Goal: Task Accomplishment & Management: Manage account settings

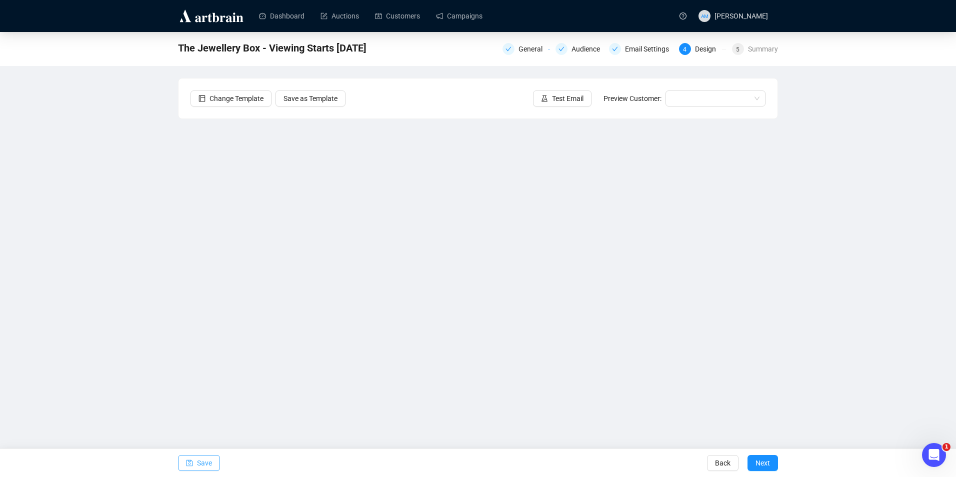
click at [212, 462] on button "Save" at bounding box center [199, 463] width 42 height 16
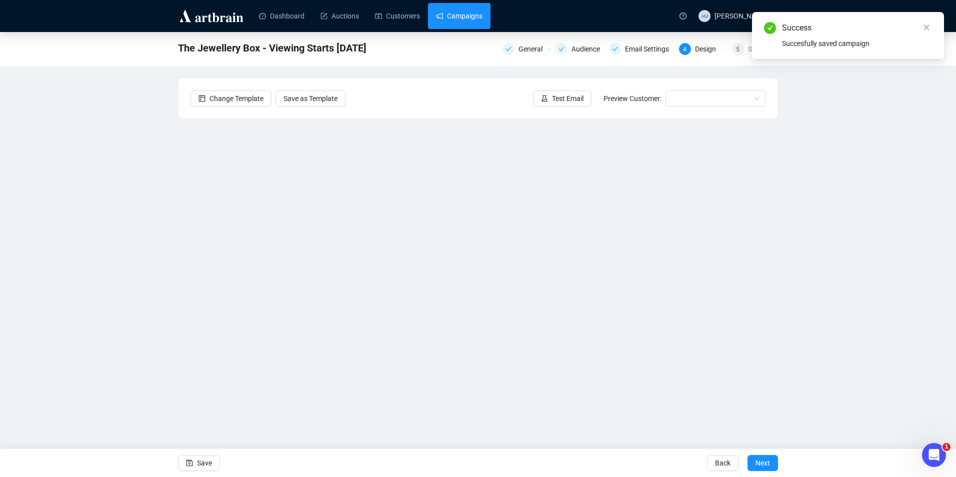
click at [454, 22] on link "Campaigns" at bounding box center [459, 16] width 46 height 26
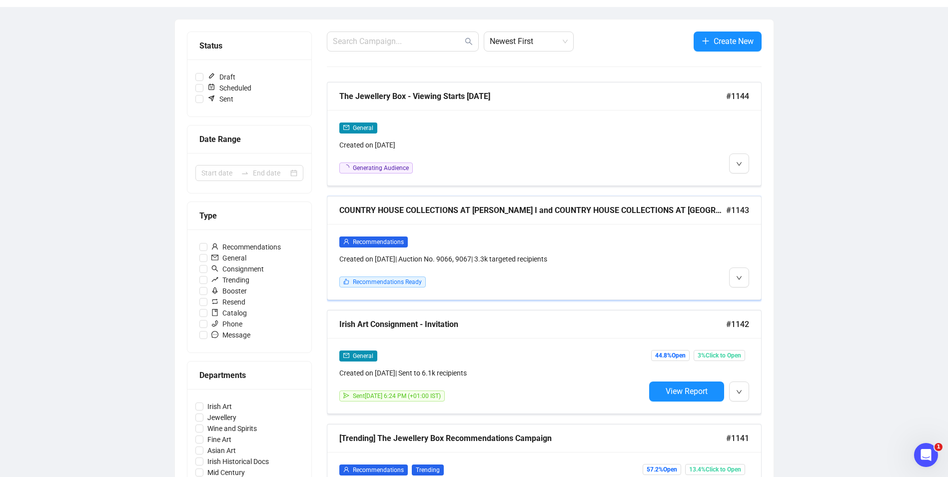
scroll to position [150, 0]
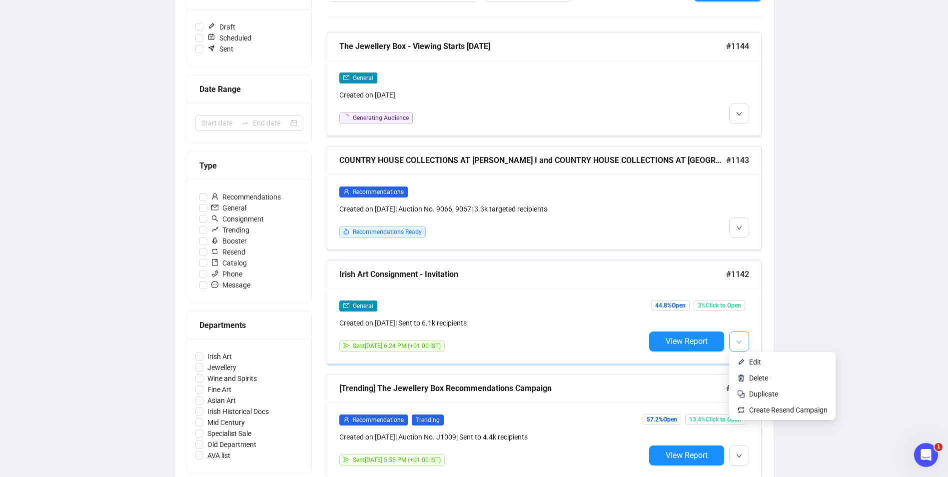
click at [737, 342] on icon "down" at bounding box center [739, 342] width 6 height 6
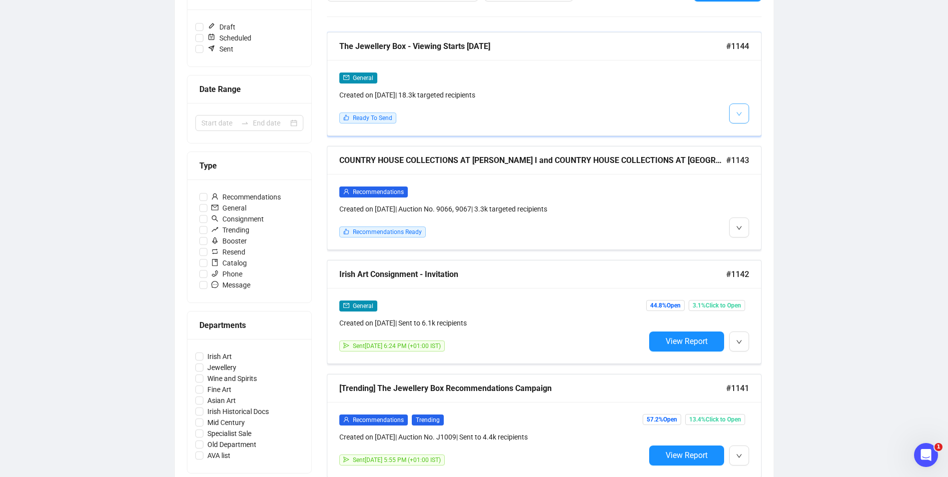
click at [743, 118] on button "button" at bounding box center [739, 113] width 20 height 20
click at [756, 140] on span "Edit" at bounding box center [763, 134] width 29 height 11
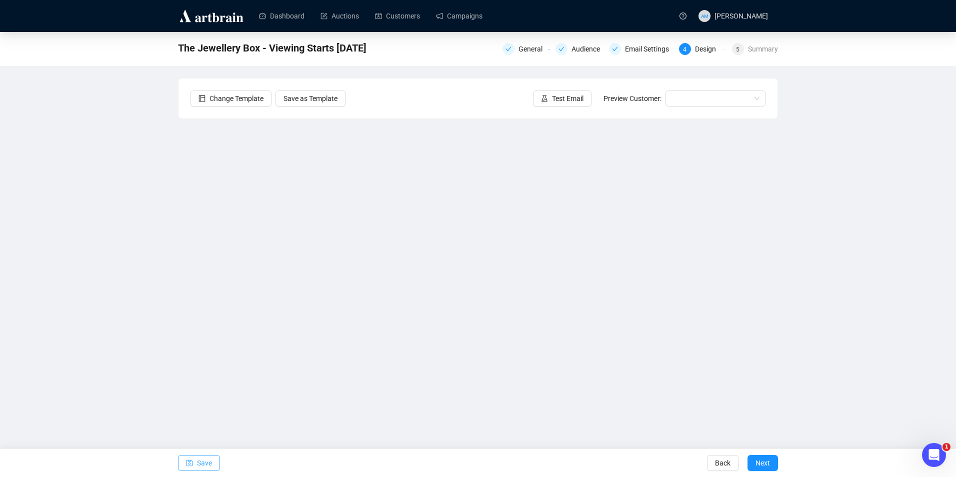
click at [201, 463] on span "Save" at bounding box center [204, 463] width 15 height 28
click at [209, 459] on span "Save" at bounding box center [204, 463] width 15 height 28
click at [577, 96] on span "Test Email" at bounding box center [567, 98] width 31 height 11
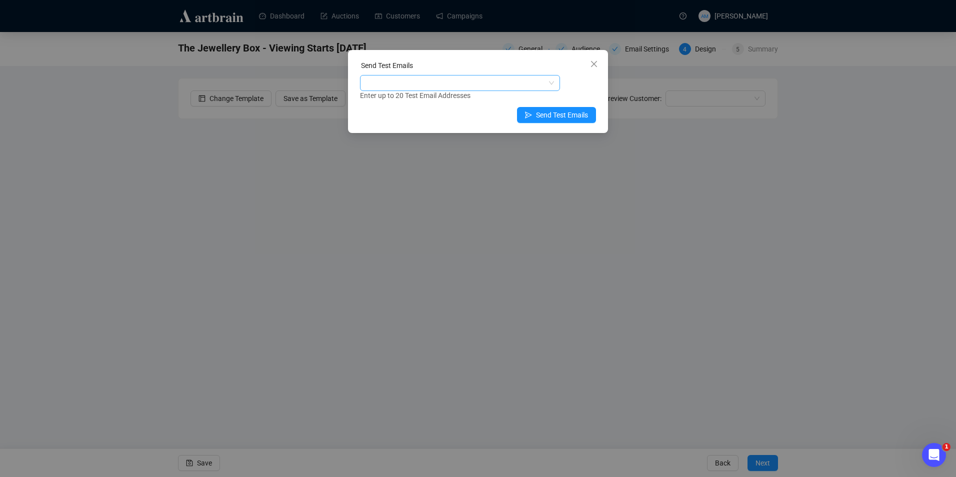
click at [508, 79] on div at bounding box center [454, 83] width 185 height 14
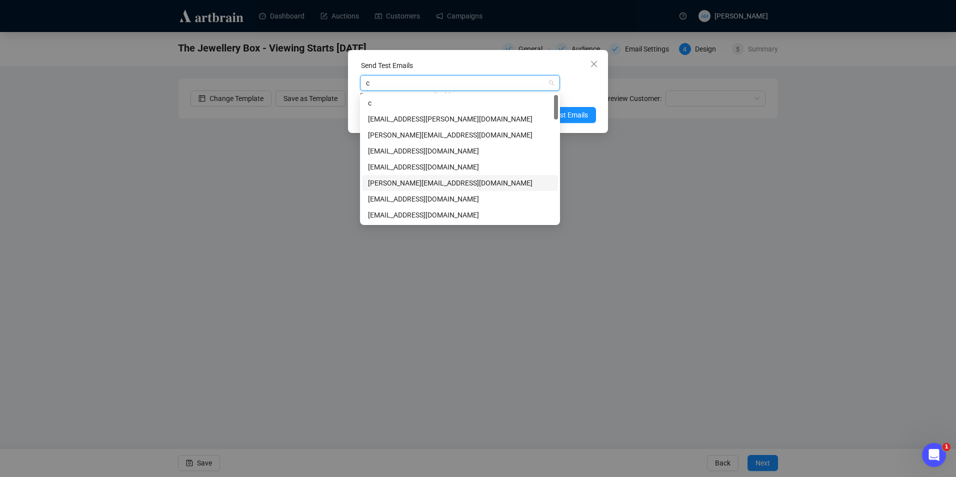
type input "cl"
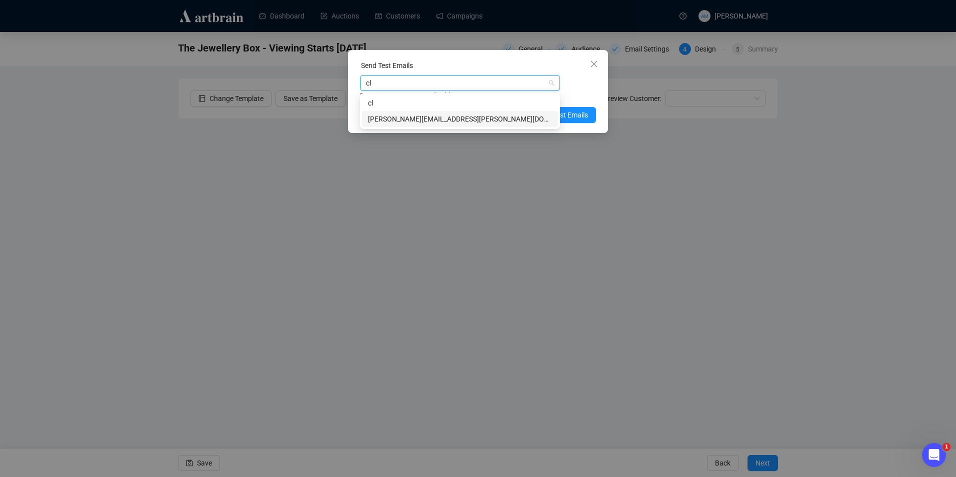
click at [409, 120] on div "[PERSON_NAME][EMAIL_ADDRESS][PERSON_NAME][DOMAIN_NAME]" at bounding box center [460, 118] width 184 height 11
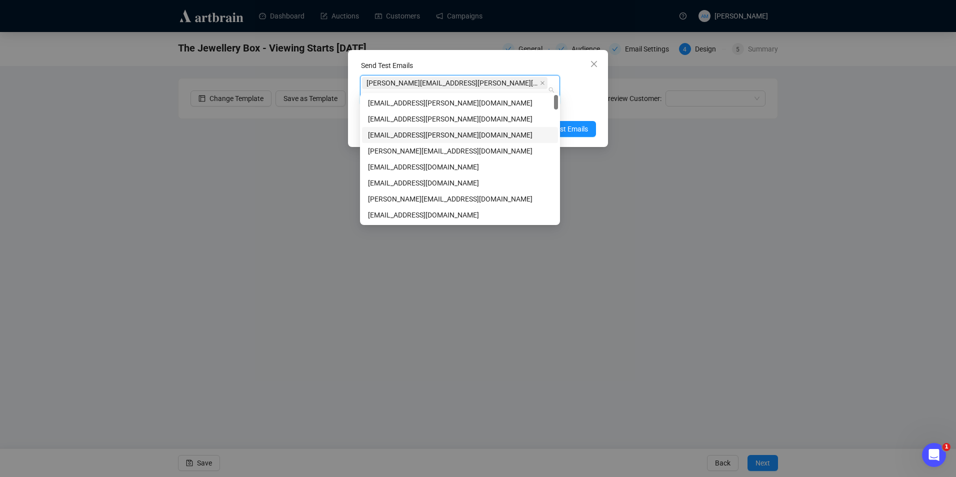
click at [448, 137] on div "[EMAIL_ADDRESS][PERSON_NAME][DOMAIN_NAME]" at bounding box center [460, 134] width 184 height 11
click at [578, 123] on span "Send Test Emails" at bounding box center [562, 128] width 52 height 11
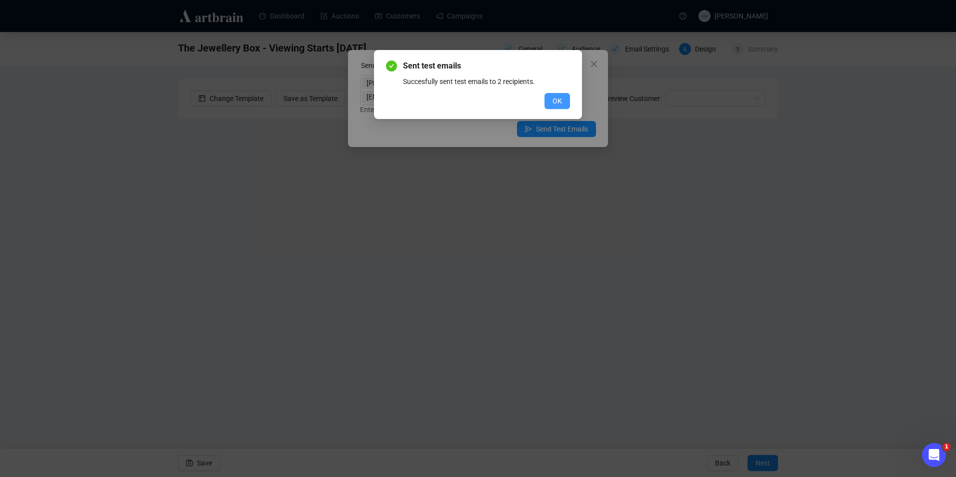
click at [562, 99] on button "OK" at bounding box center [556, 101] width 25 height 16
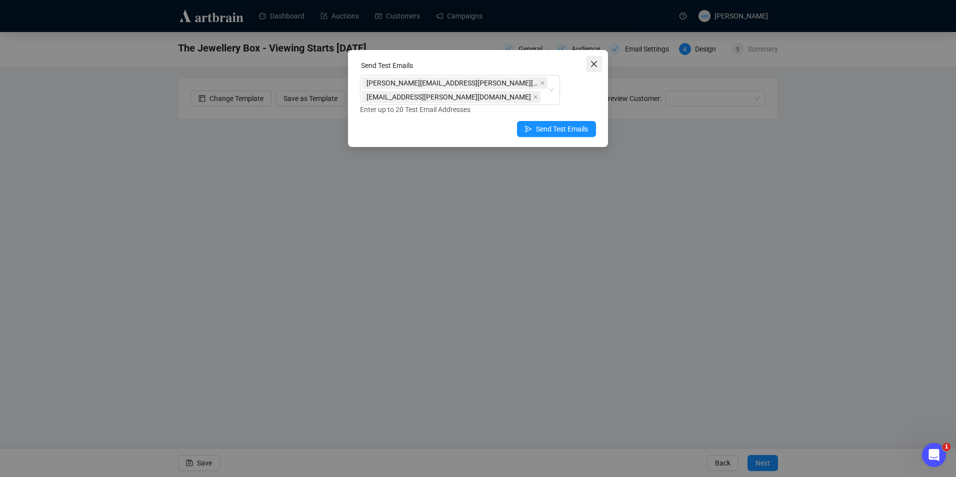
click at [591, 62] on icon "close" at bounding box center [594, 64] width 8 height 8
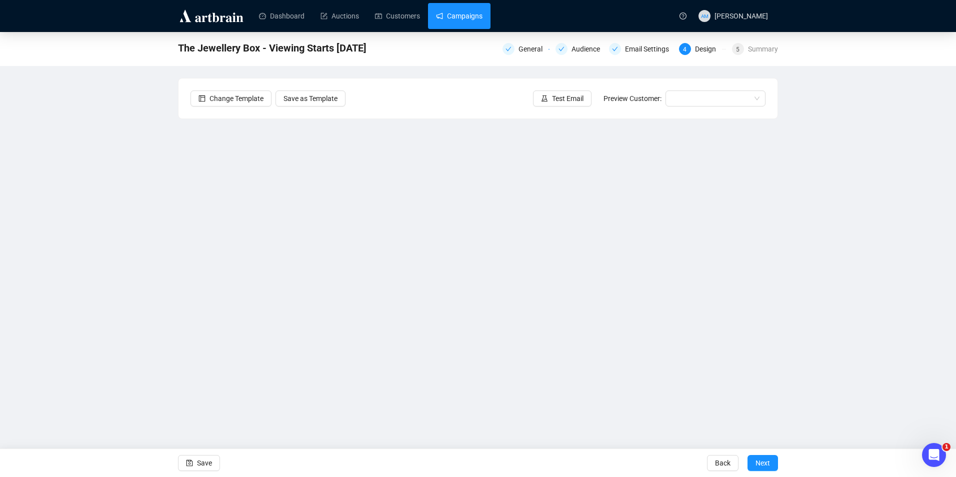
click at [459, 14] on link "Campaigns" at bounding box center [459, 16] width 46 height 26
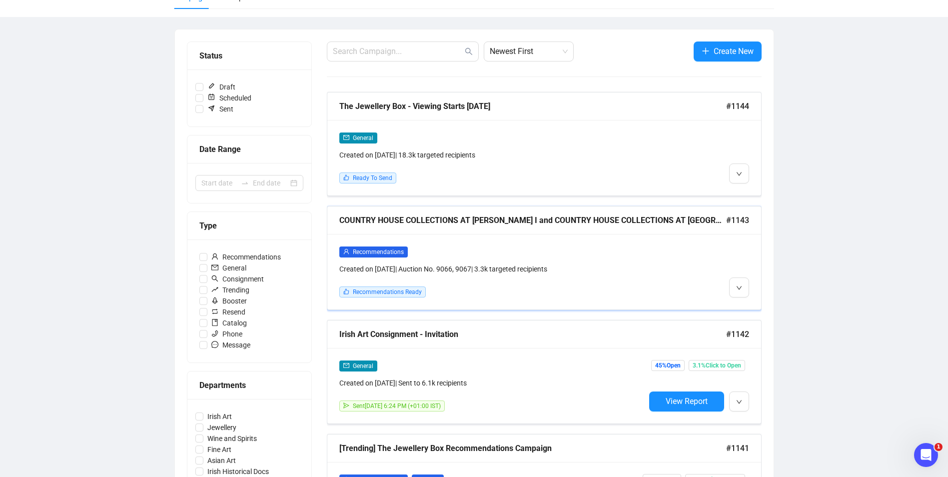
scroll to position [100, 0]
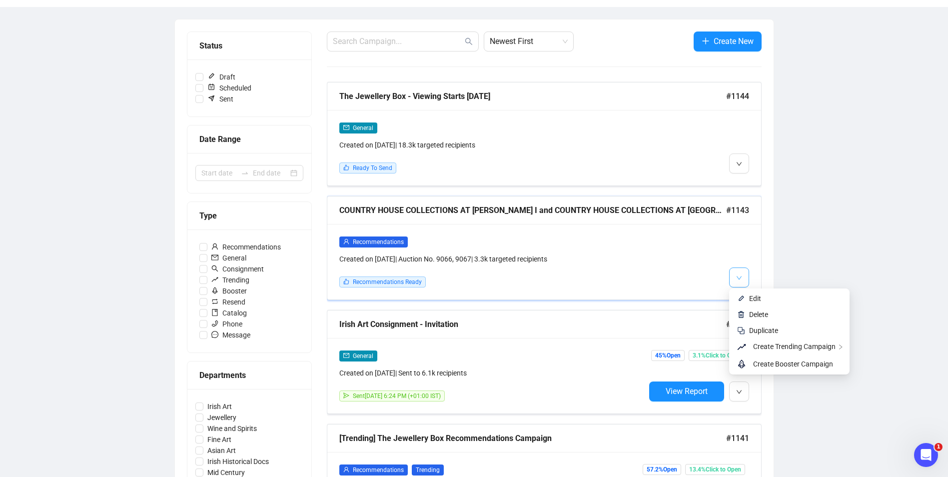
click at [746, 278] on button "button" at bounding box center [739, 277] width 20 height 20
click at [751, 299] on span "Edit" at bounding box center [755, 298] width 12 height 8
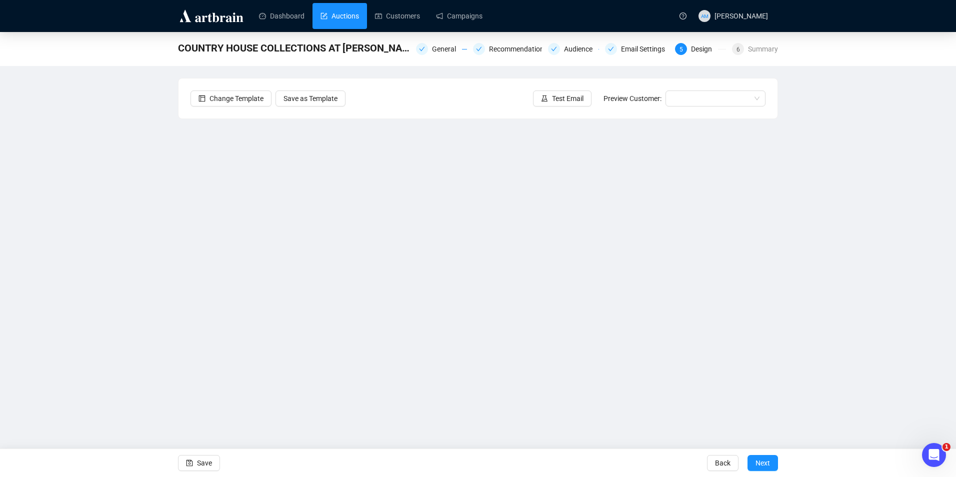
click at [343, 15] on link "Auctions" at bounding box center [339, 16] width 38 height 26
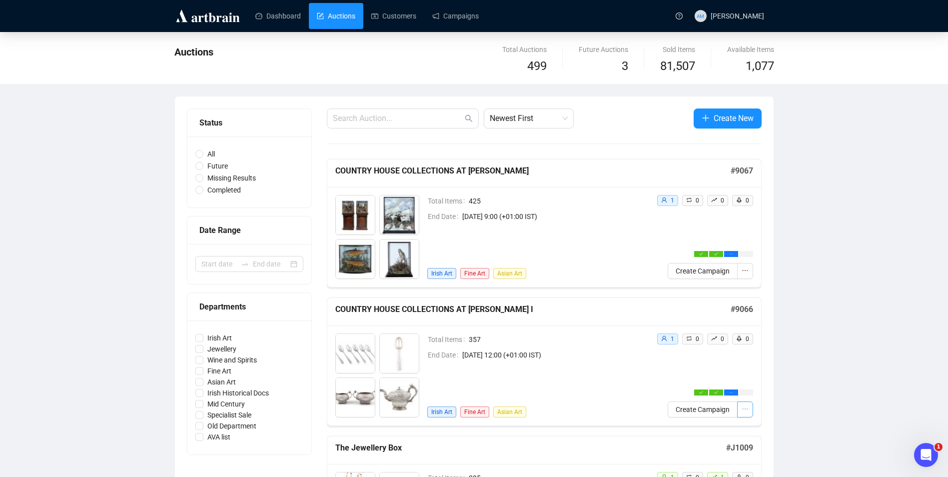
click at [742, 411] on icon "ellipsis" at bounding box center [745, 408] width 7 height 7
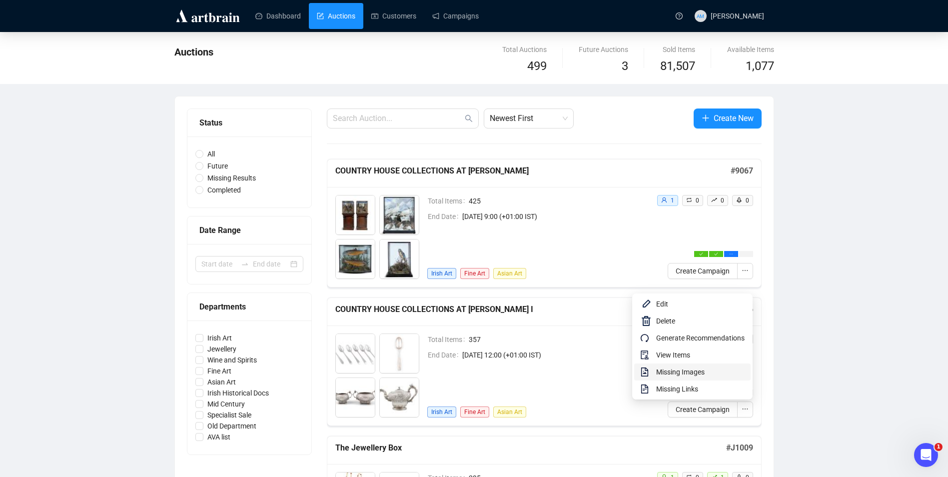
click at [718, 374] on span "Missing Images" at bounding box center [700, 371] width 88 height 11
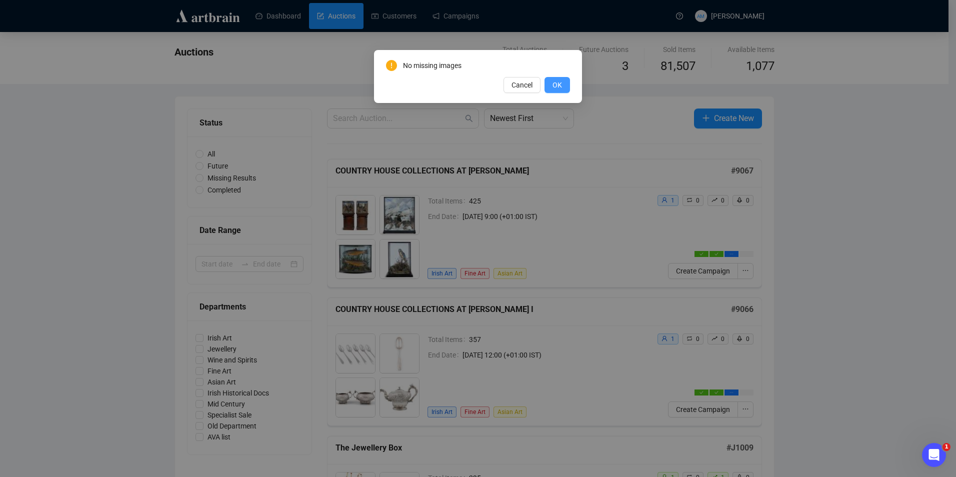
click at [552, 85] on button "OK" at bounding box center [556, 85] width 25 height 16
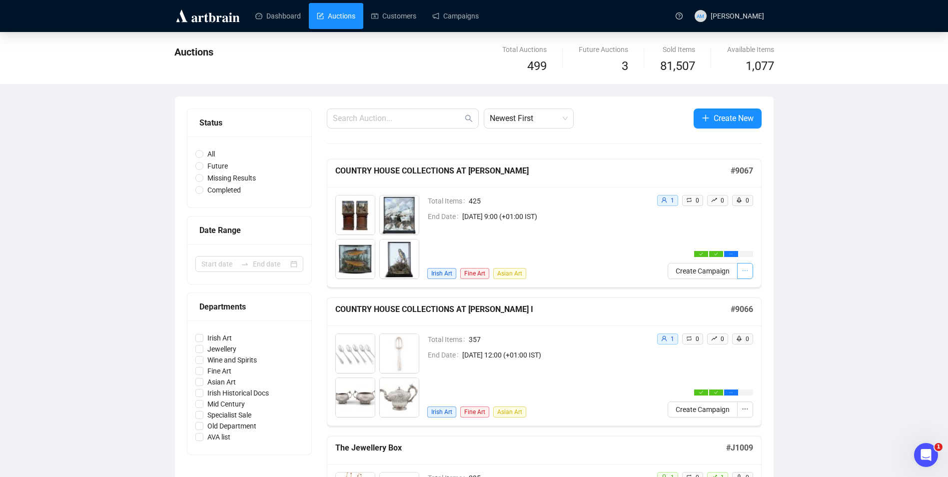
click at [751, 273] on button "button" at bounding box center [745, 271] width 16 height 16
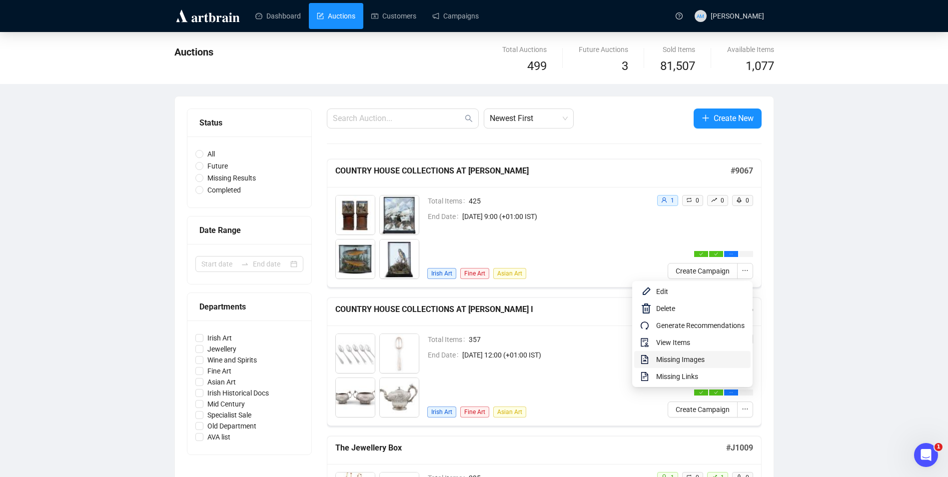
click at [704, 362] on span "Missing Images" at bounding box center [700, 359] width 88 height 11
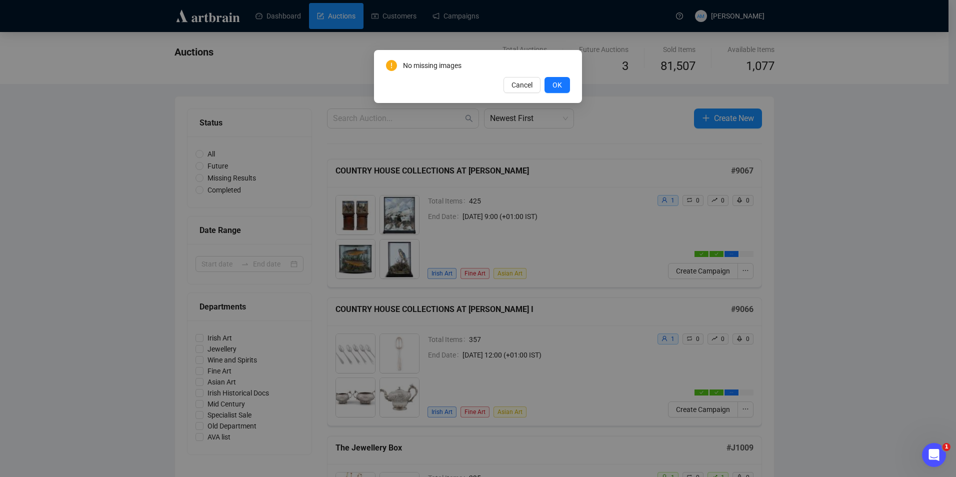
click at [557, 88] on span "OK" at bounding box center [556, 84] width 9 height 11
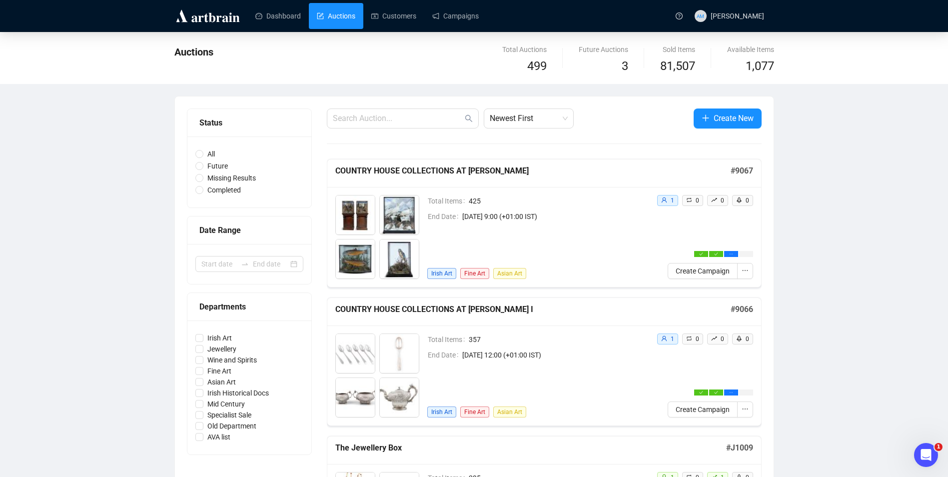
click at [605, 239] on div "Total Items 425 End Date [DATE] 9:00 (+01:00 IST) Irish Art Fine Art Asian Art" at bounding box center [537, 237] width 221 height 84
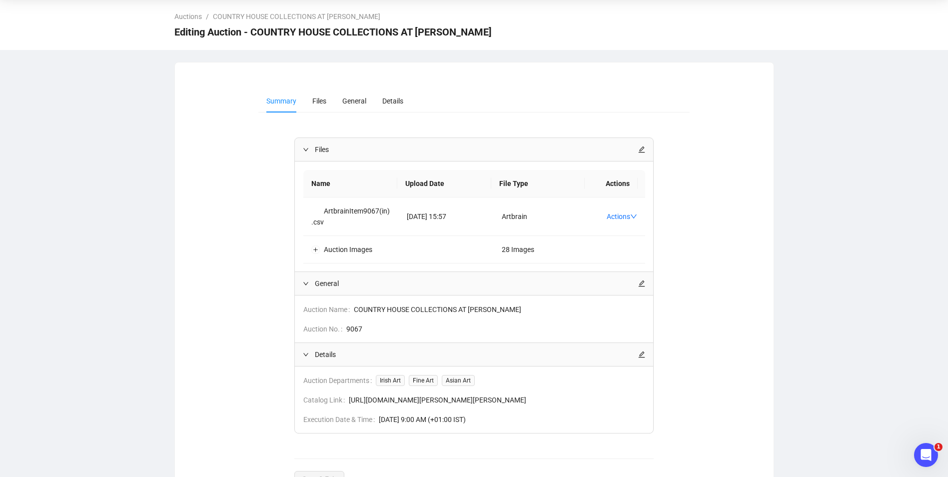
scroll to position [73, 0]
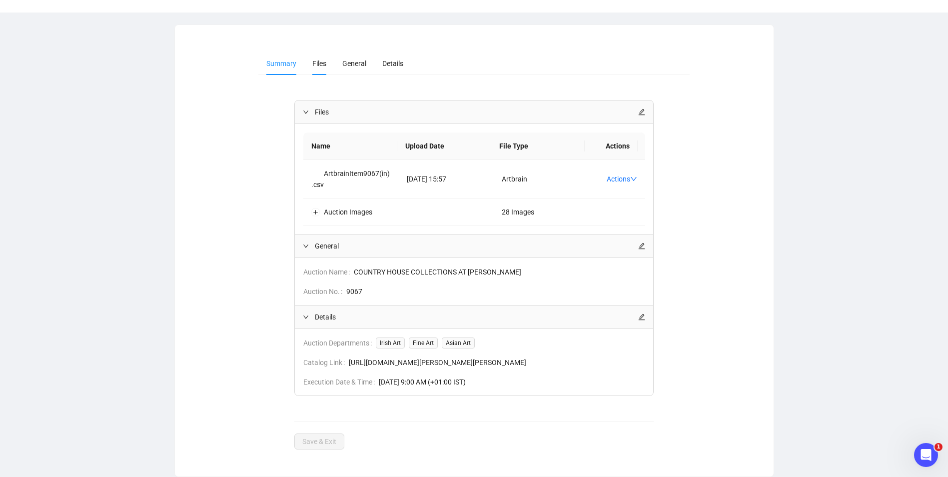
click at [330, 69] on li "Files" at bounding box center [319, 63] width 30 height 23
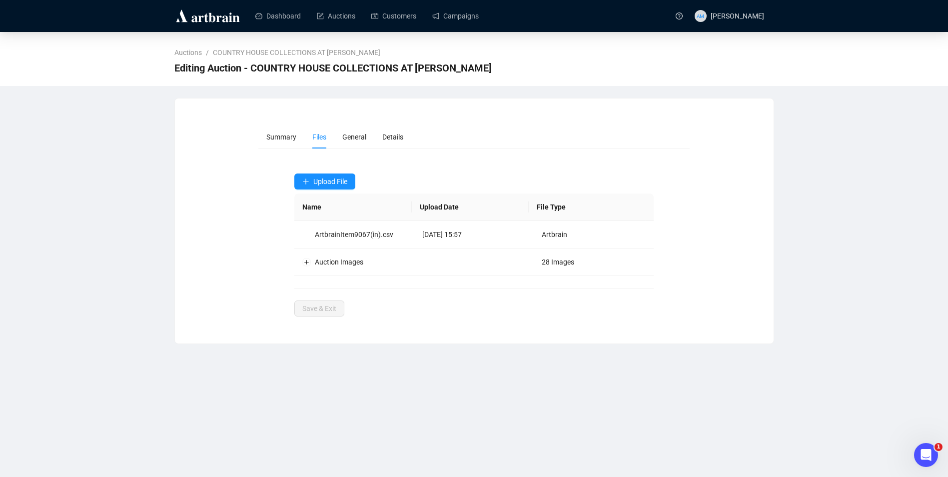
scroll to position [0, 0]
click at [368, 139] on span "General" at bounding box center [358, 137] width 24 height 8
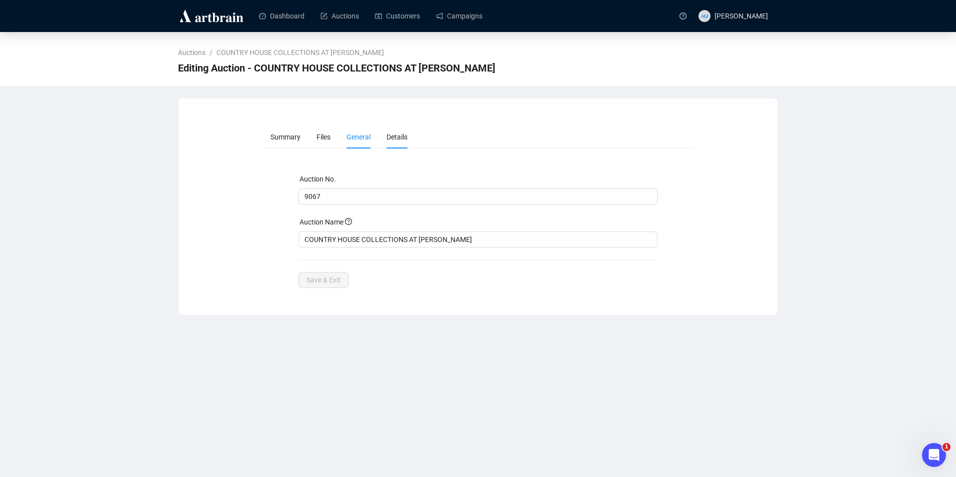
click at [380, 140] on li "Details" at bounding box center [396, 136] width 37 height 23
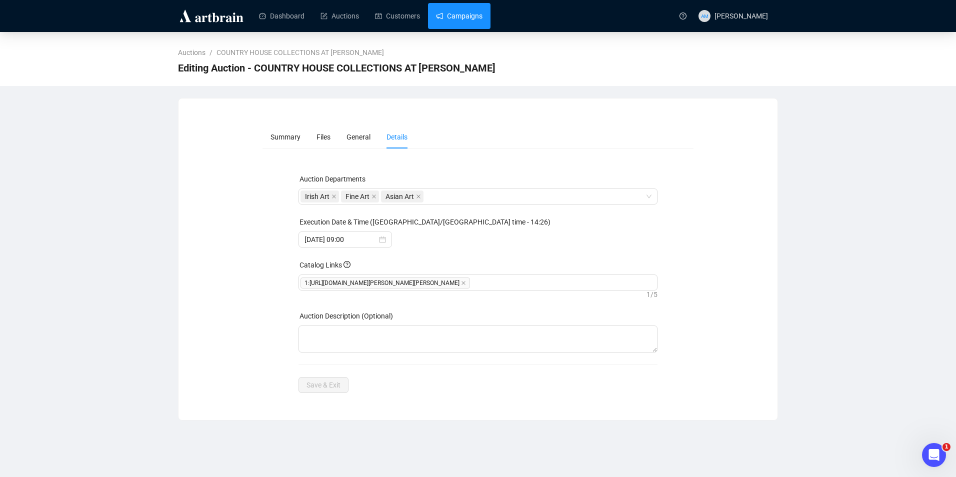
click at [463, 18] on link "Campaigns" at bounding box center [459, 16] width 46 height 26
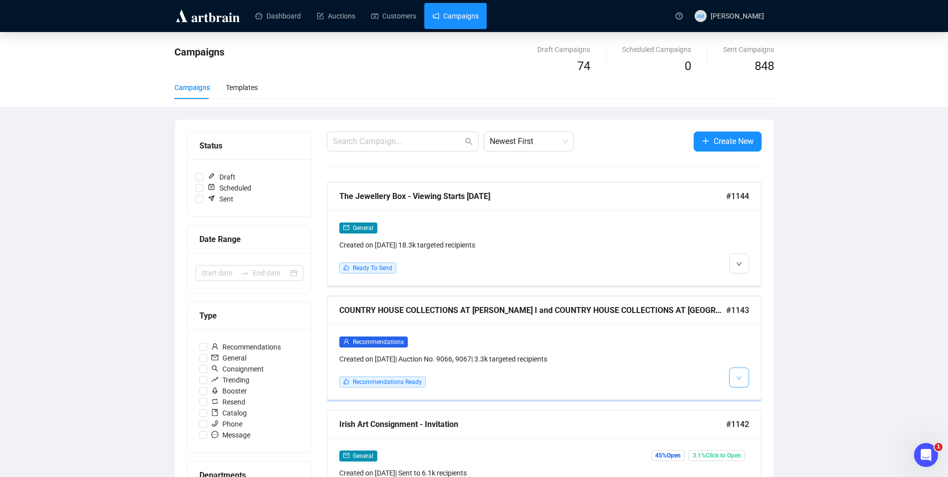
click at [747, 374] on button "button" at bounding box center [739, 377] width 20 height 20
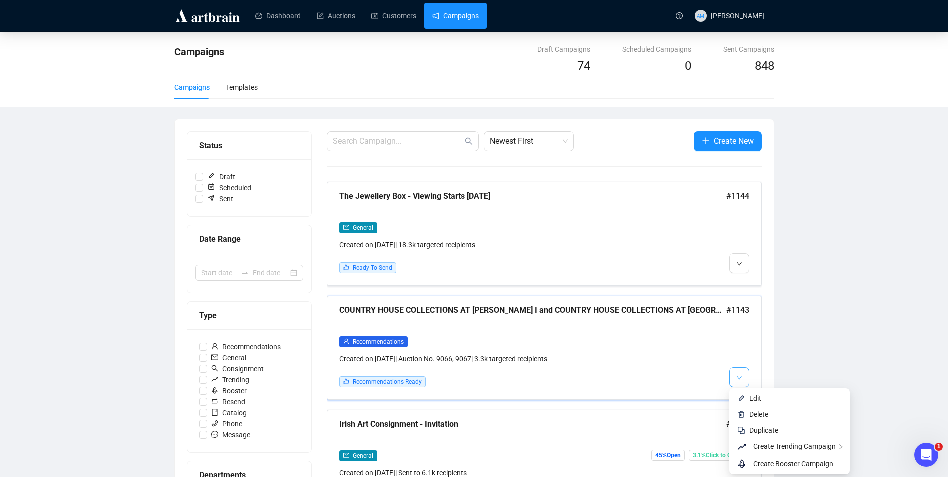
click at [741, 377] on icon "down" at bounding box center [739, 378] width 6 height 6
click at [760, 392] on li "Edit" at bounding box center [789, 398] width 116 height 16
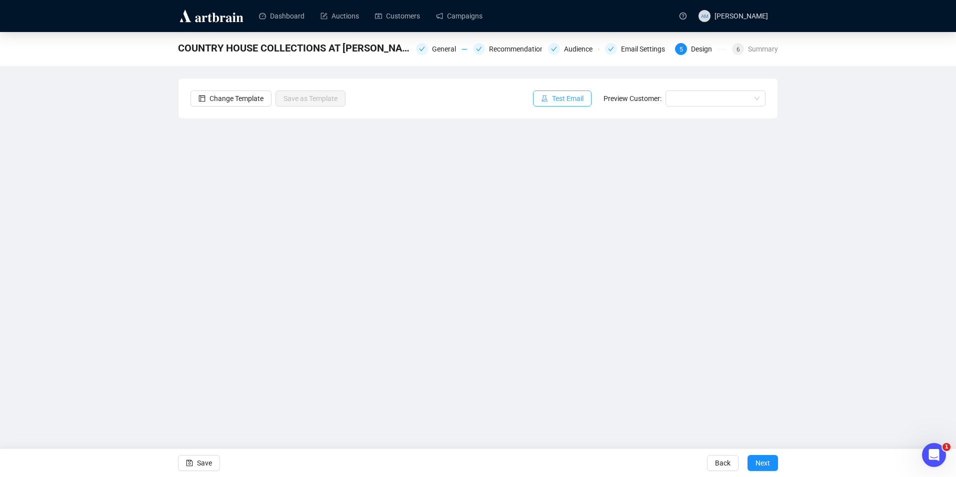
click at [554, 103] on span "Test Email" at bounding box center [567, 98] width 31 height 11
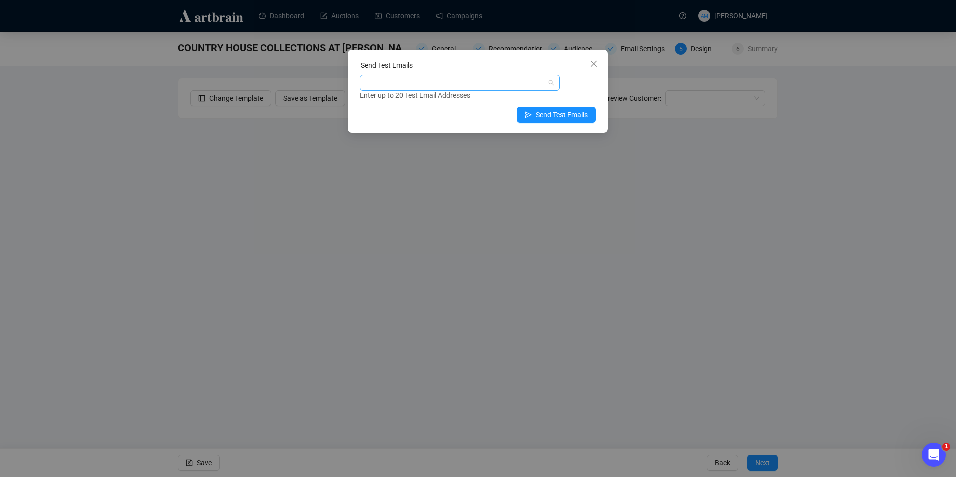
click at [443, 78] on div at bounding box center [454, 83] width 185 height 14
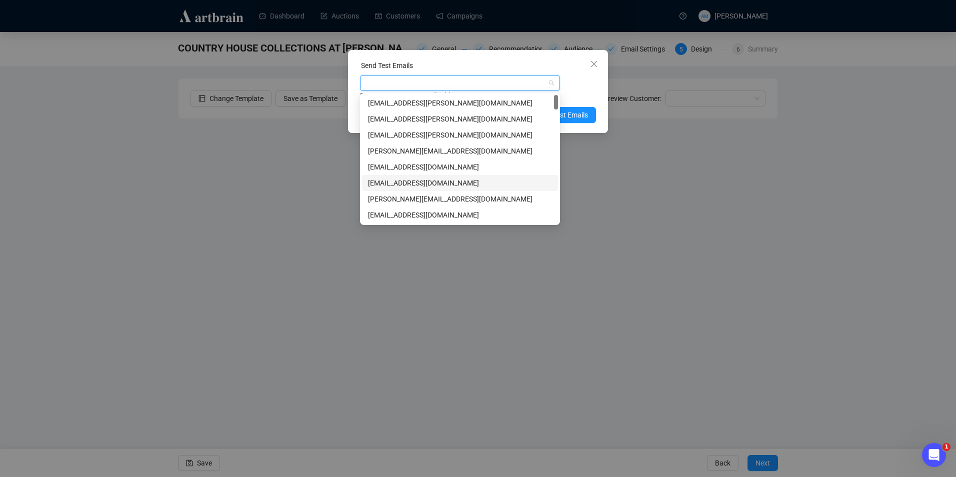
type input "w"
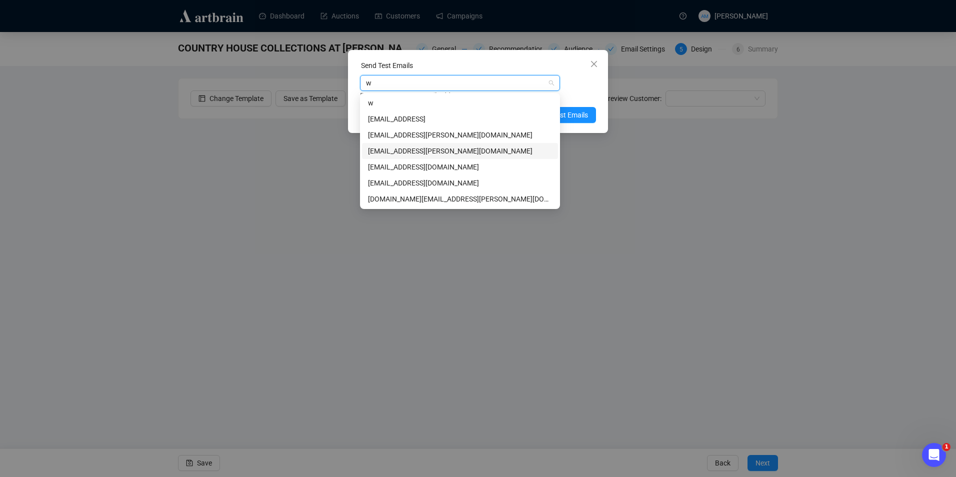
click at [439, 151] on div "[EMAIL_ADDRESS][PERSON_NAME][DOMAIN_NAME]" at bounding box center [460, 150] width 184 height 11
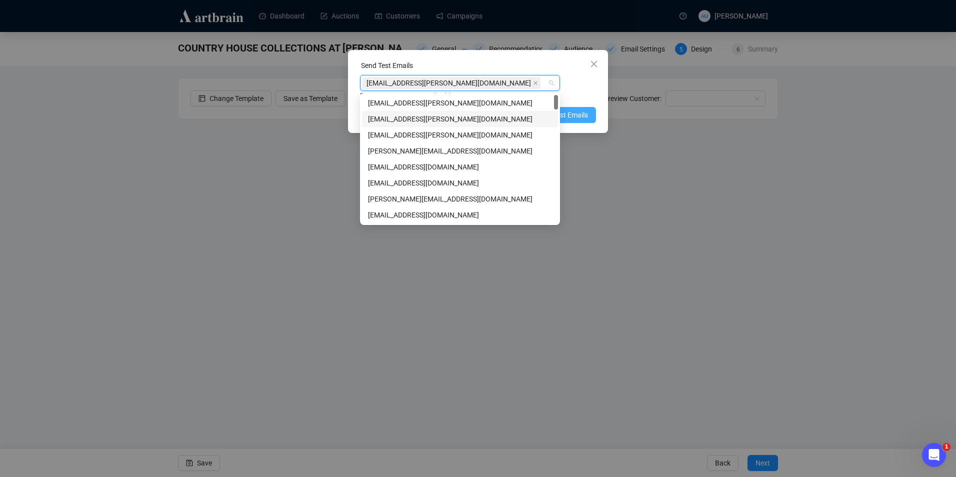
click at [574, 115] on span "Send Test Emails" at bounding box center [562, 114] width 52 height 11
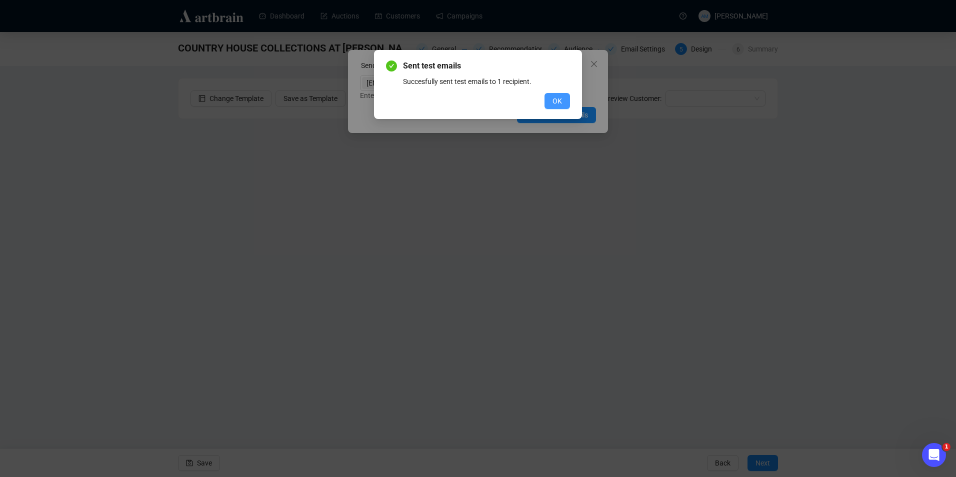
click at [558, 95] on span "OK" at bounding box center [556, 100] width 9 height 11
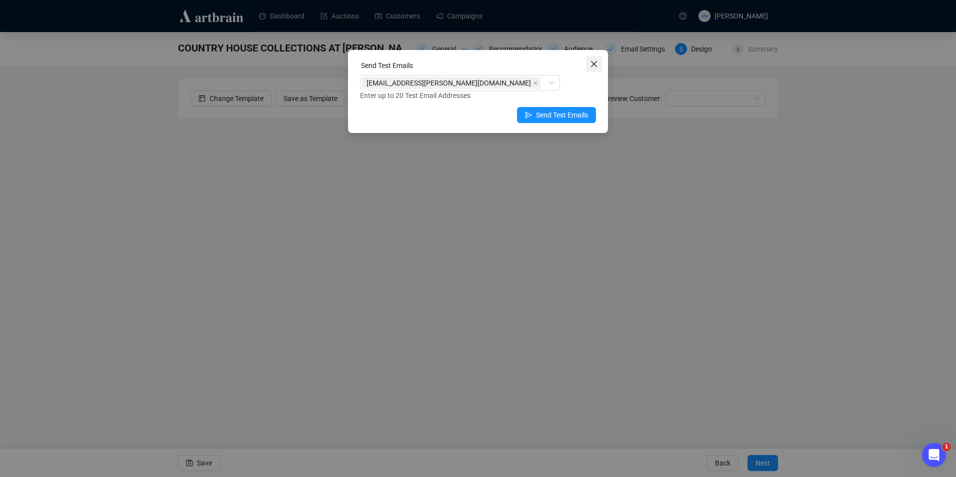
click at [592, 64] on icon "close" at bounding box center [594, 64] width 8 height 8
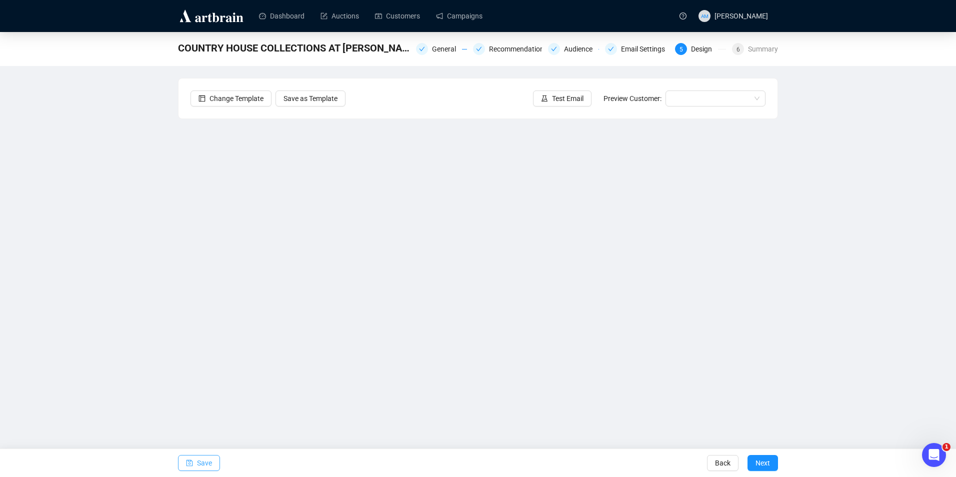
click at [206, 465] on span "Save" at bounding box center [204, 463] width 15 height 28
click at [201, 464] on span "Save" at bounding box center [204, 463] width 15 height 28
click at [202, 459] on span "Save" at bounding box center [204, 463] width 15 height 28
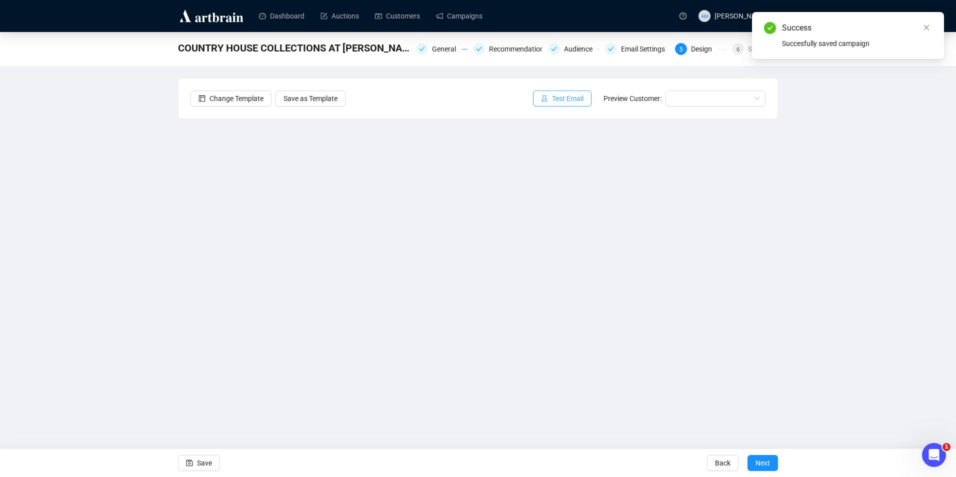
click at [565, 98] on span "Test Email" at bounding box center [567, 98] width 31 height 11
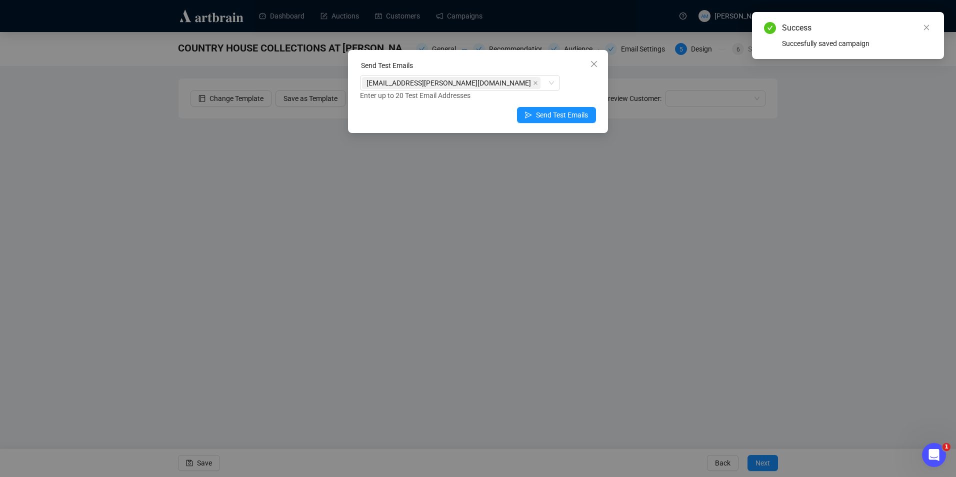
click at [556, 105] on div "Send Test Emails [EMAIL_ADDRESS][PERSON_NAME][DOMAIN_NAME] Enter up to 20 Test …" at bounding box center [478, 91] width 260 height 83
click at [561, 117] on span "Send Test Emails" at bounding box center [562, 114] width 52 height 11
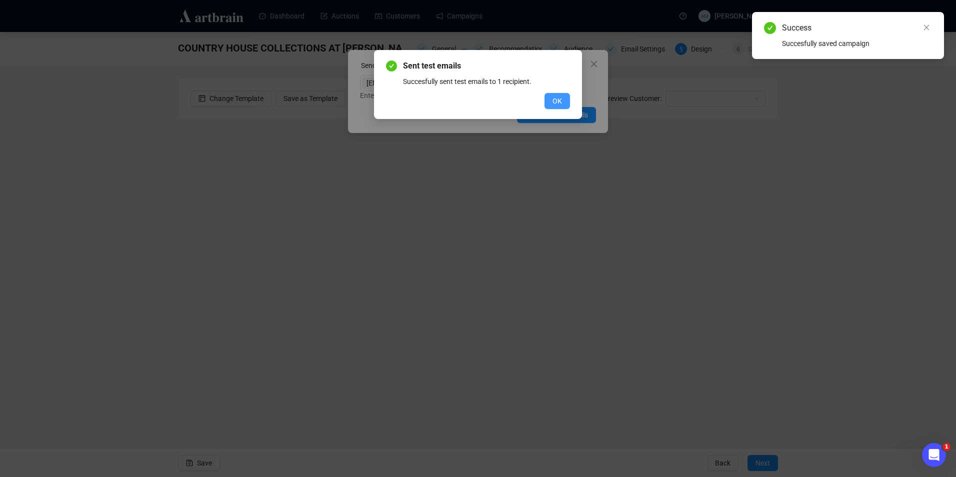
click at [555, 100] on span "OK" at bounding box center [556, 100] width 9 height 11
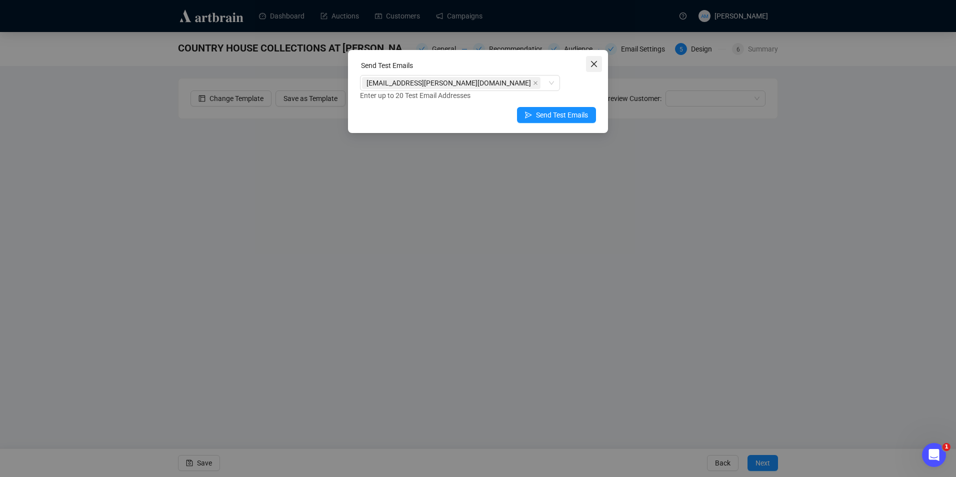
click at [592, 68] on button "Close" at bounding box center [594, 64] width 16 height 16
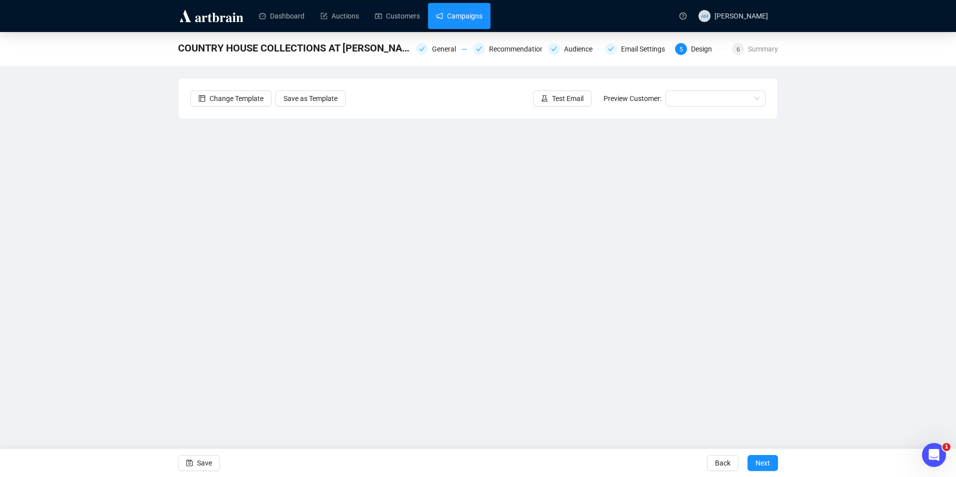
click at [476, 18] on link "Campaigns" at bounding box center [459, 16] width 46 height 26
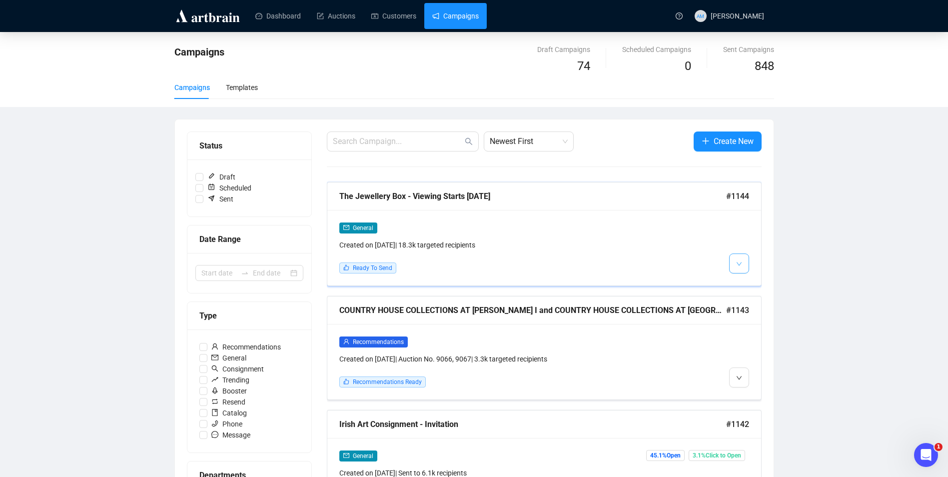
click at [738, 260] on span "button" at bounding box center [739, 263] width 6 height 12
click at [755, 281] on span "Edit" at bounding box center [755, 285] width 12 height 8
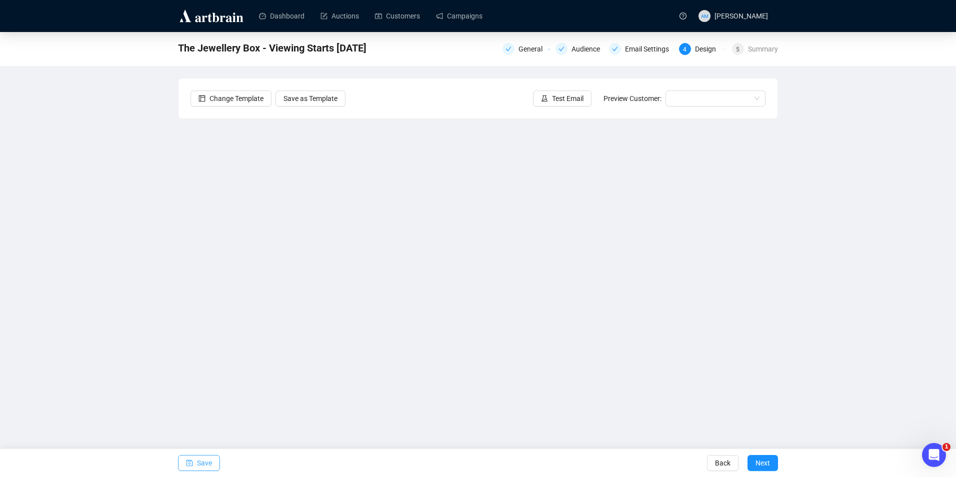
click at [206, 463] on span "Save" at bounding box center [204, 463] width 15 height 28
click at [202, 466] on span "Save" at bounding box center [204, 463] width 15 height 28
click at [440, 19] on link "Campaigns" at bounding box center [459, 16] width 46 height 26
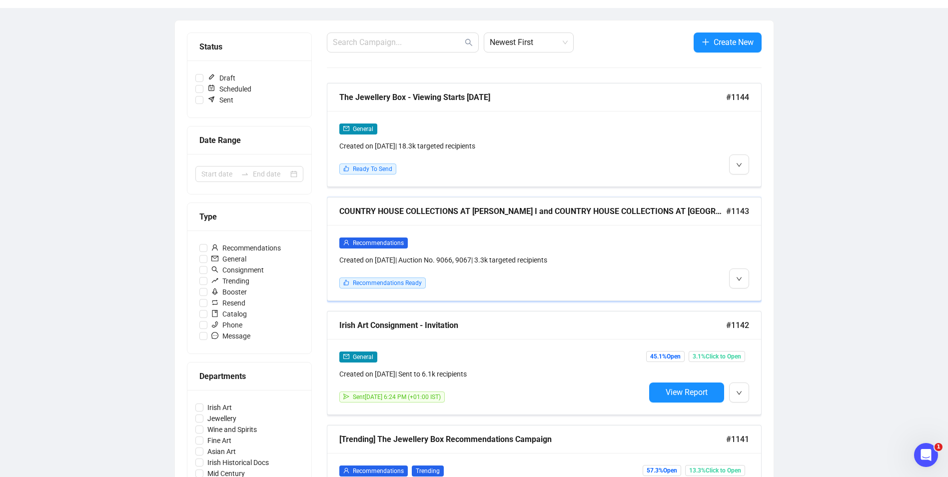
scroll to position [100, 0]
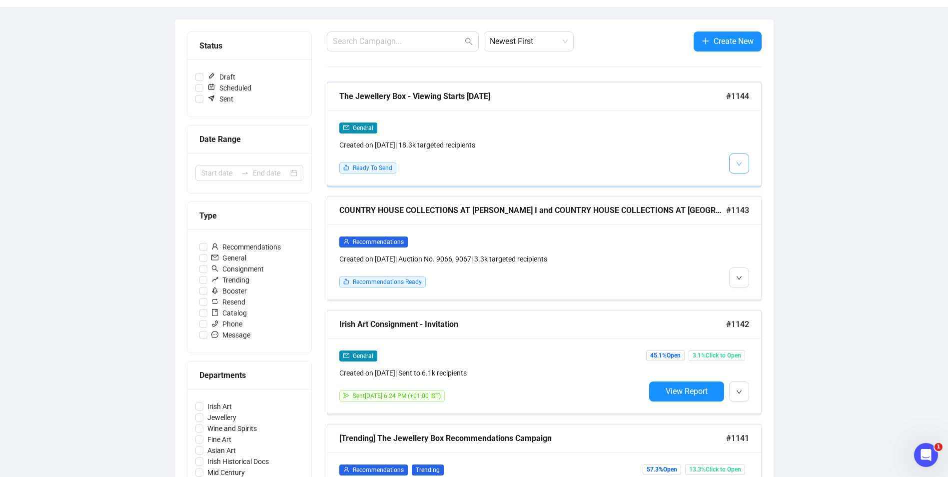
click at [743, 166] on button "button" at bounding box center [739, 163] width 20 height 20
click at [751, 181] on span "Edit" at bounding box center [755, 185] width 12 height 8
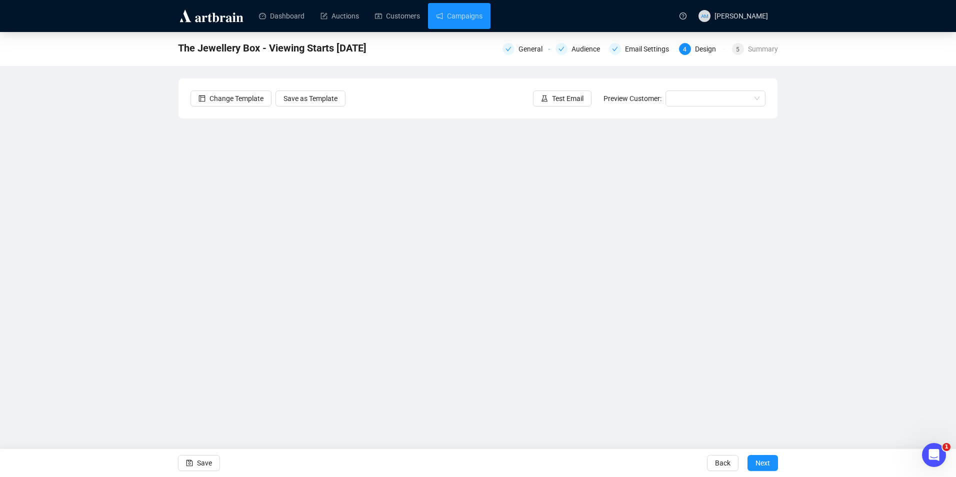
drag, startPoint x: 199, startPoint y: 459, endPoint x: 207, endPoint y: 435, distance: 24.8
click at [200, 459] on span "Save" at bounding box center [204, 463] width 15 height 28
click at [559, 96] on span "Test Email" at bounding box center [567, 98] width 31 height 11
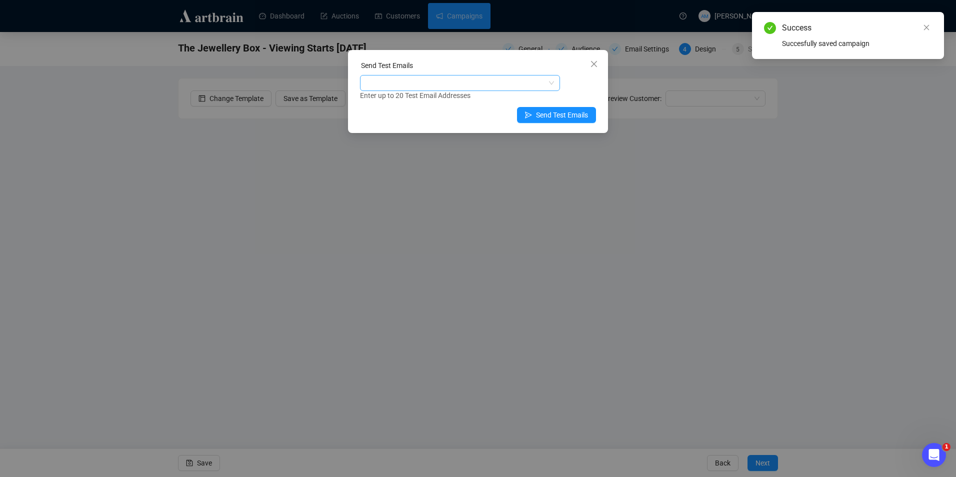
click at [483, 84] on div at bounding box center [454, 83] width 185 height 14
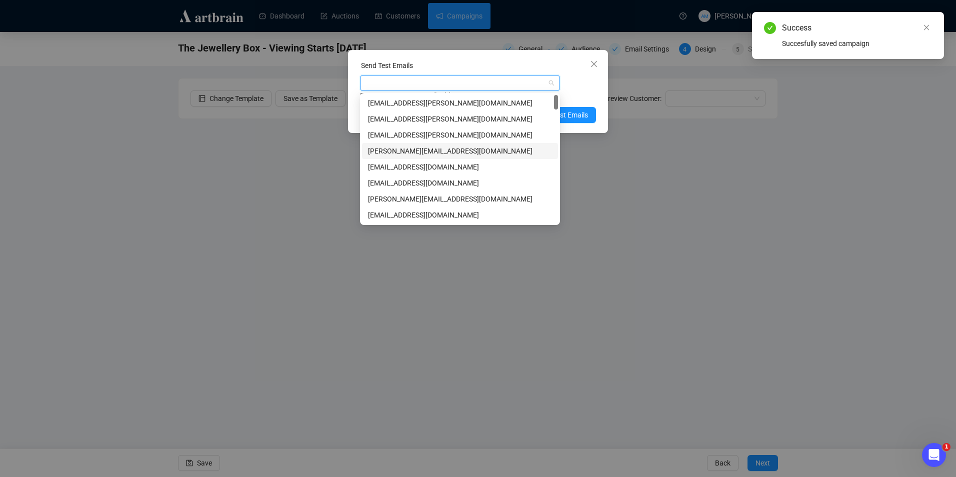
type input "w"
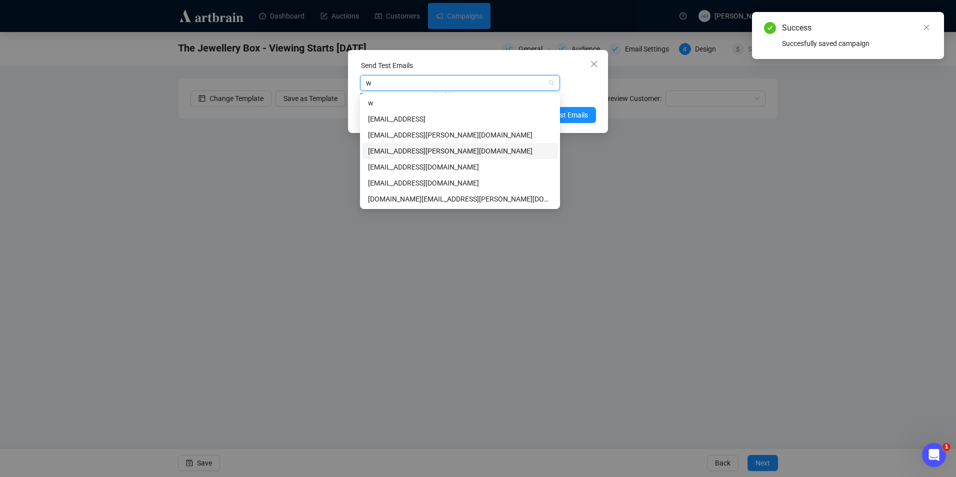
click at [404, 150] on div "[EMAIL_ADDRESS][PERSON_NAME][DOMAIN_NAME]" at bounding box center [460, 150] width 184 height 11
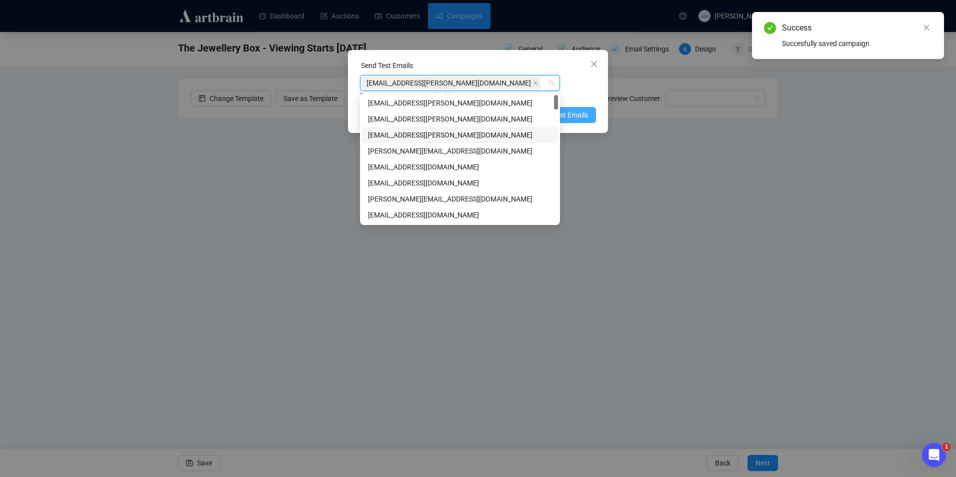
click at [583, 115] on span "Send Test Emails" at bounding box center [562, 114] width 52 height 11
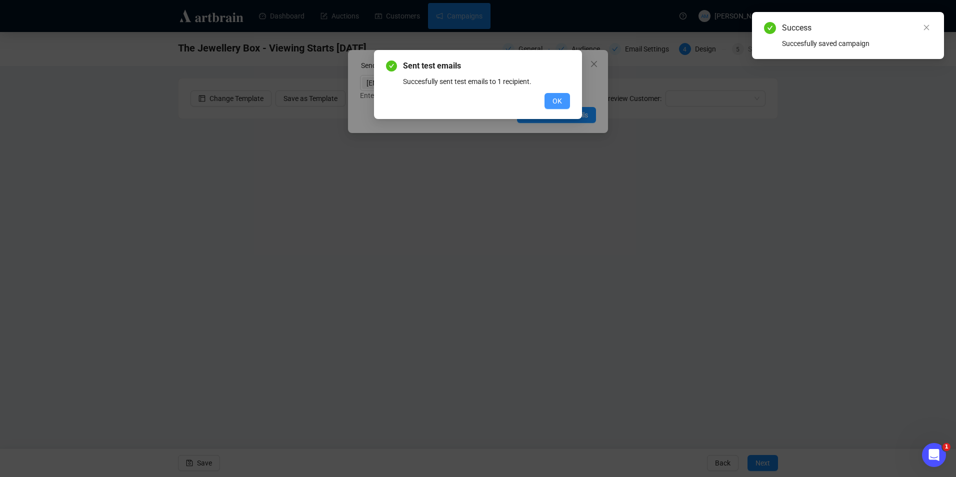
click at [564, 97] on button "OK" at bounding box center [556, 101] width 25 height 16
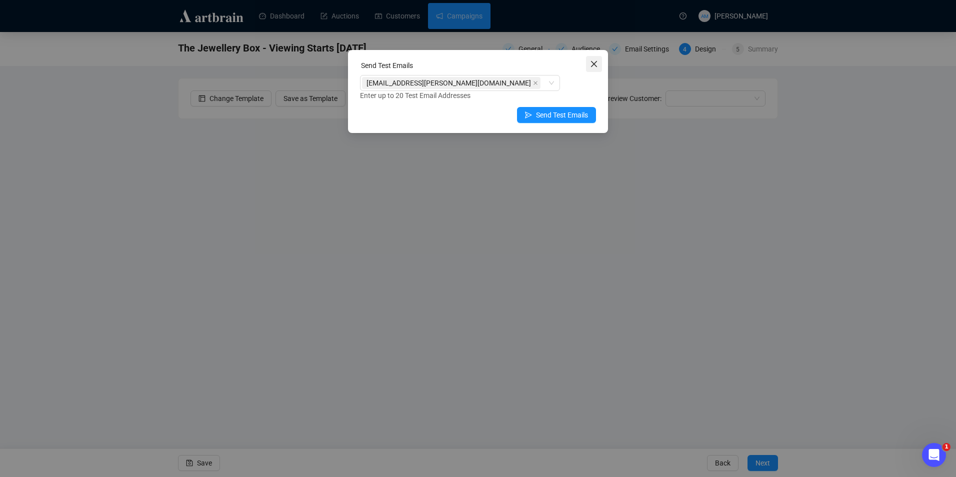
click at [591, 66] on icon "close" at bounding box center [594, 64] width 6 height 6
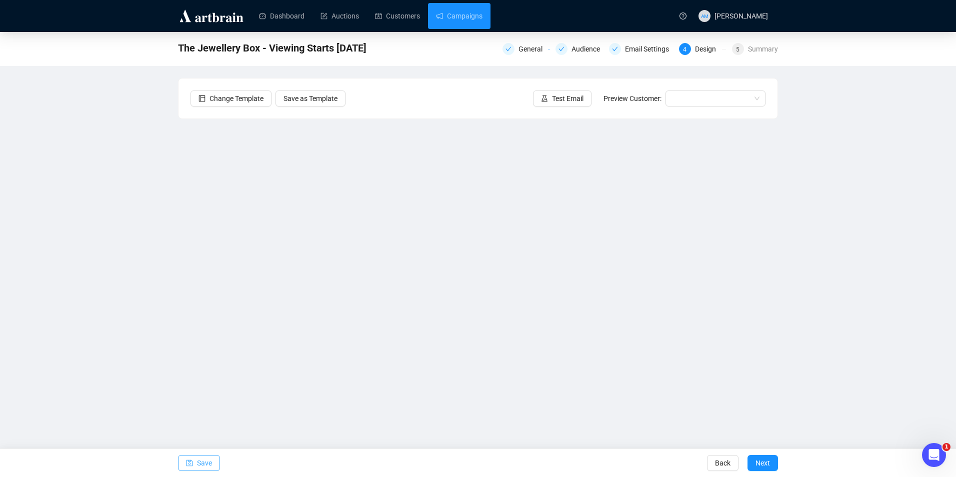
click at [200, 461] on span "Save" at bounding box center [204, 463] width 15 height 28
click at [439, 9] on link "Campaigns" at bounding box center [459, 16] width 46 height 26
